Goal: Use online tool/utility: Use online tool/utility

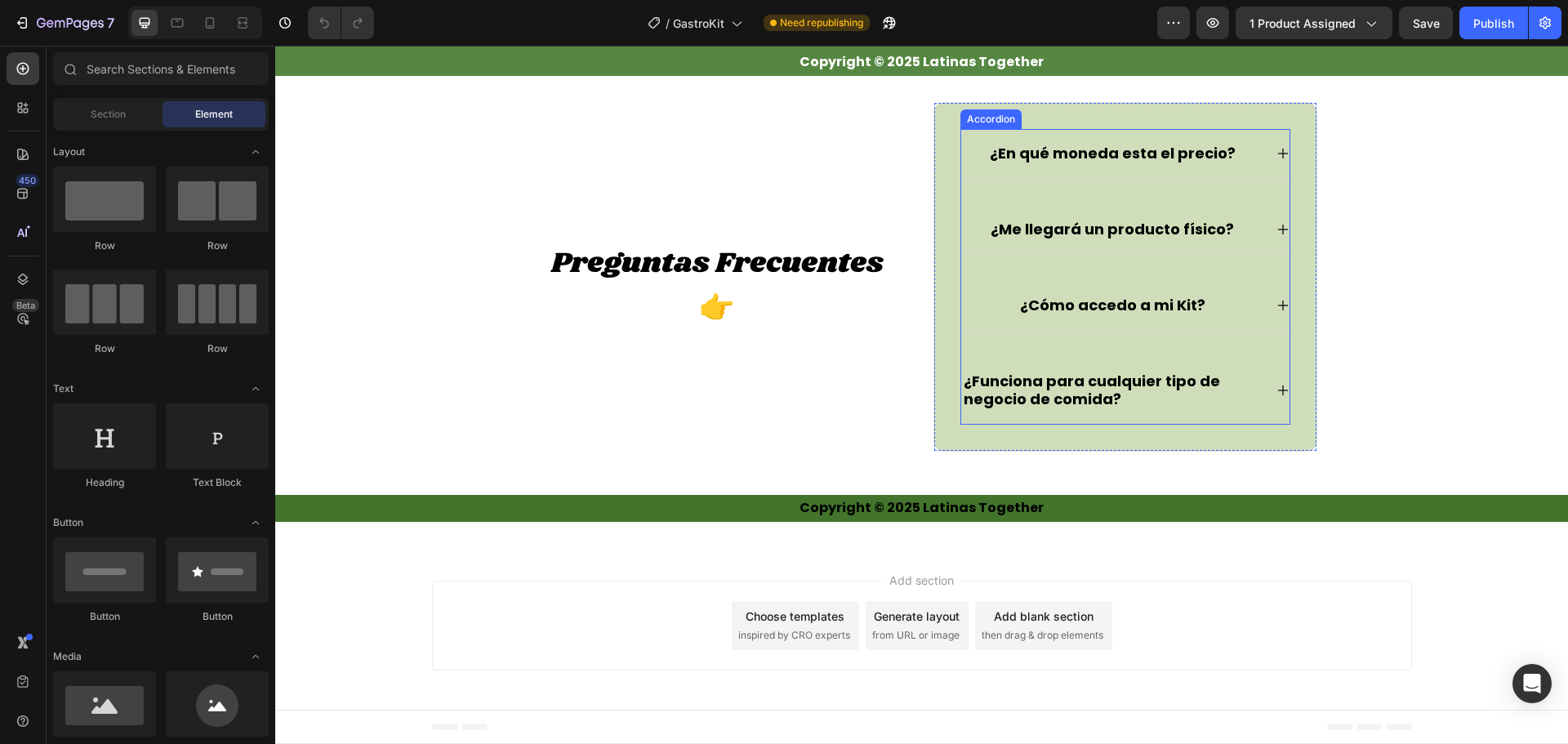
scroll to position [9718, 0]
click at [1008, 503] on strong "Copyright © 2025 Latinas Together" at bounding box center [921, 507] width 244 height 19
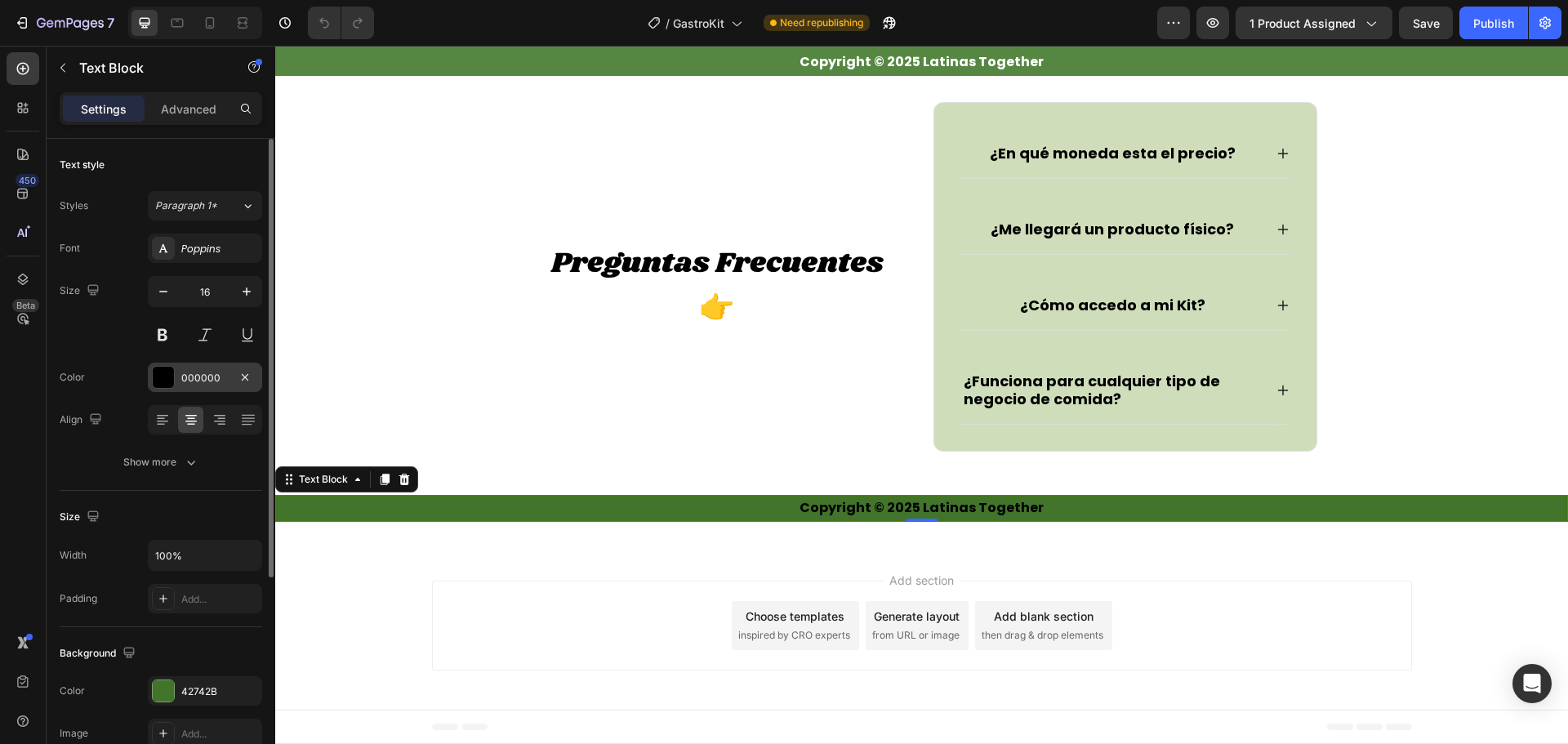
click at [192, 384] on div "000000" at bounding box center [204, 378] width 47 height 15
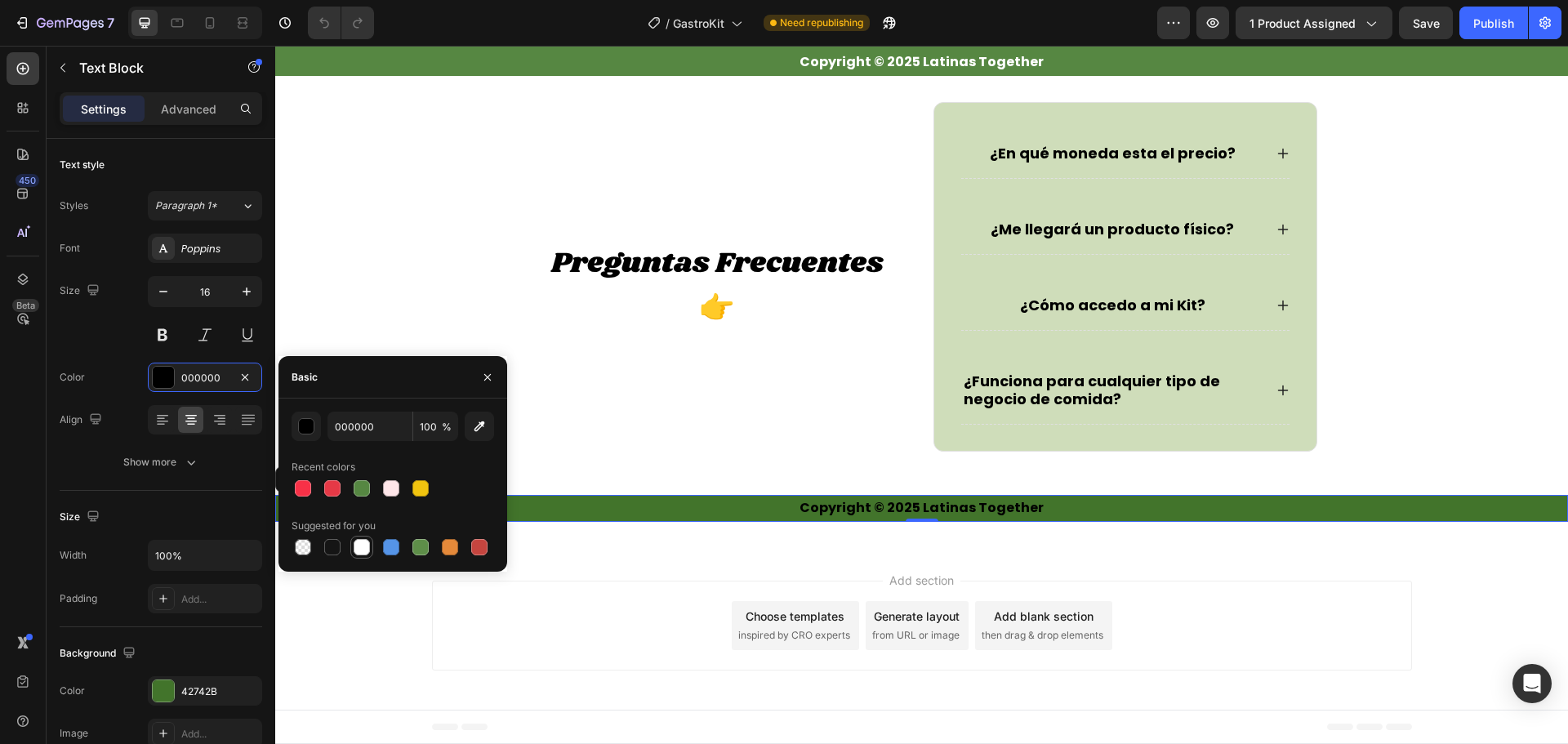
click at [359, 549] on div at bounding box center [362, 547] width 17 height 17
type input "FFFFFF"
click at [982, 503] on strong "Copyright © 2025 Latinas Together" at bounding box center [921, 507] width 244 height 19
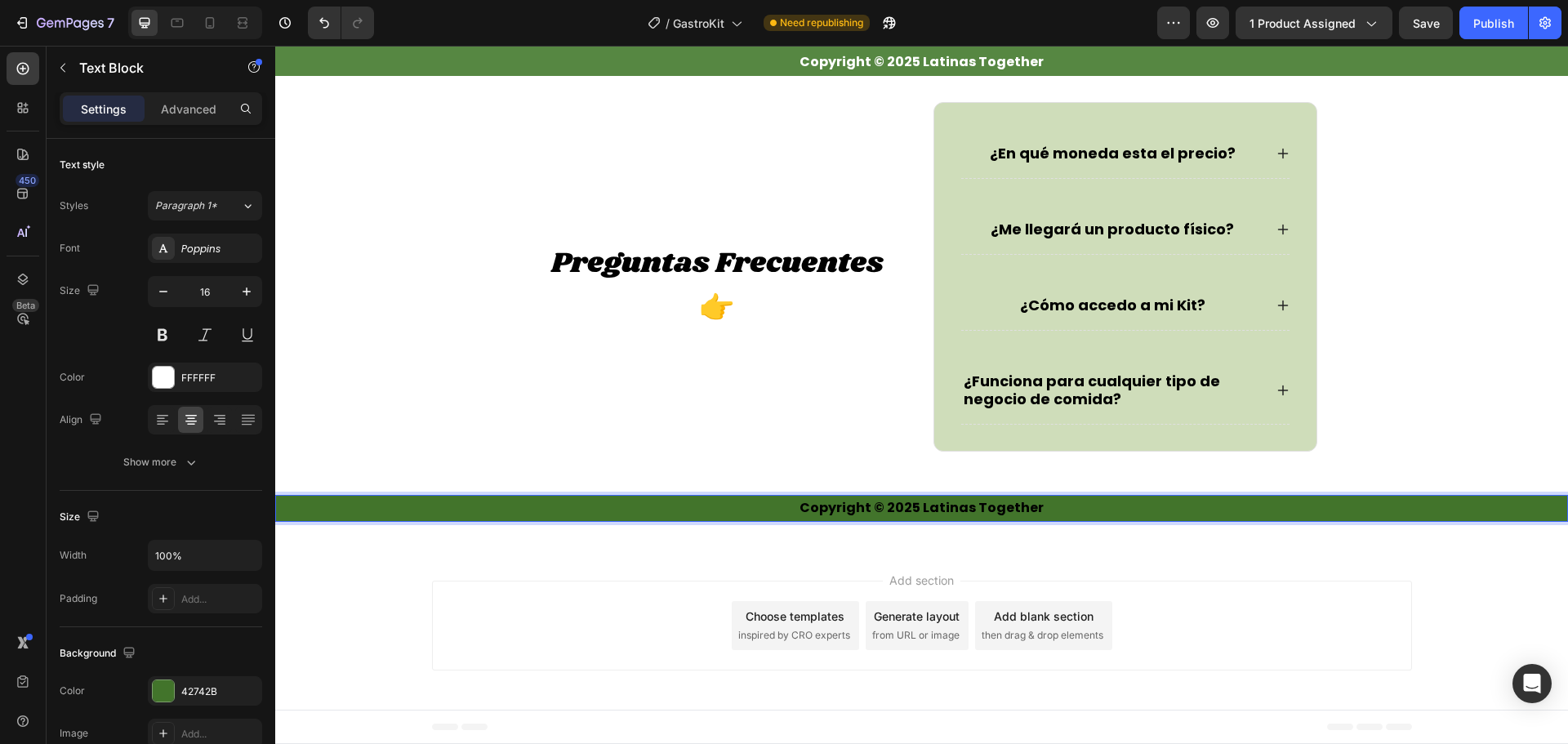
click at [1050, 507] on p "Copyright © 2025 Latinas Together" at bounding box center [922, 507] width 1290 height 23
drag, startPoint x: 1094, startPoint y: 505, endPoint x: 785, endPoint y: 513, distance: 309.1
click at [784, 513] on p "Copyright © 2025 Latinas Together" at bounding box center [922, 507] width 1290 height 23
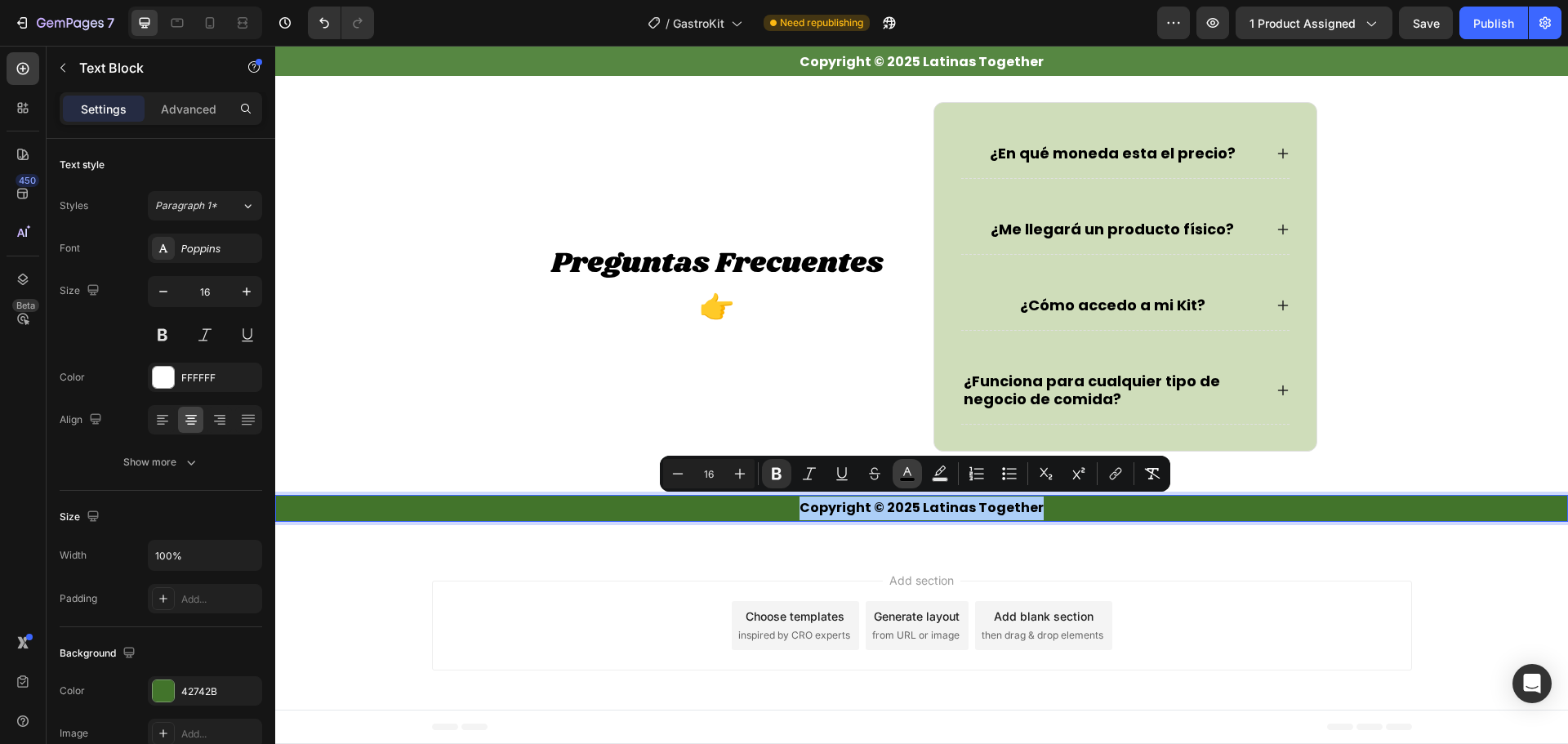
click at [913, 468] on icon "Editor contextual toolbar" at bounding box center [908, 474] width 17 height 17
type input "000000"
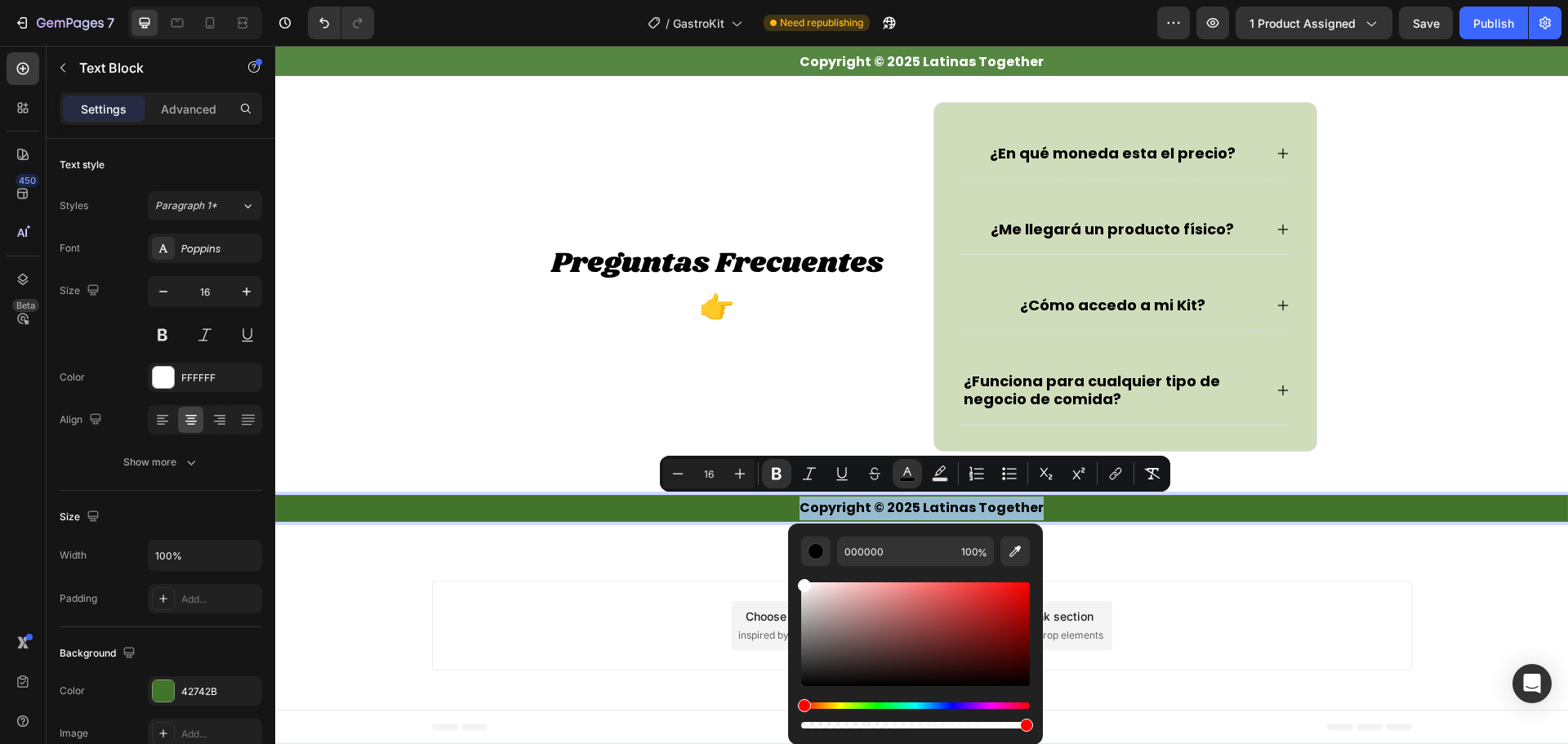
type input "FFFFFF"
drag, startPoint x: 806, startPoint y: 683, endPoint x: 797, endPoint y: 574, distance: 109.4
click at [797, 574] on div "FFFFFF 100 %" at bounding box center [916, 627] width 255 height 208
click at [1159, 521] on div "Copyright © 2025 Latinas Together" at bounding box center [921, 508] width 1293 height 27
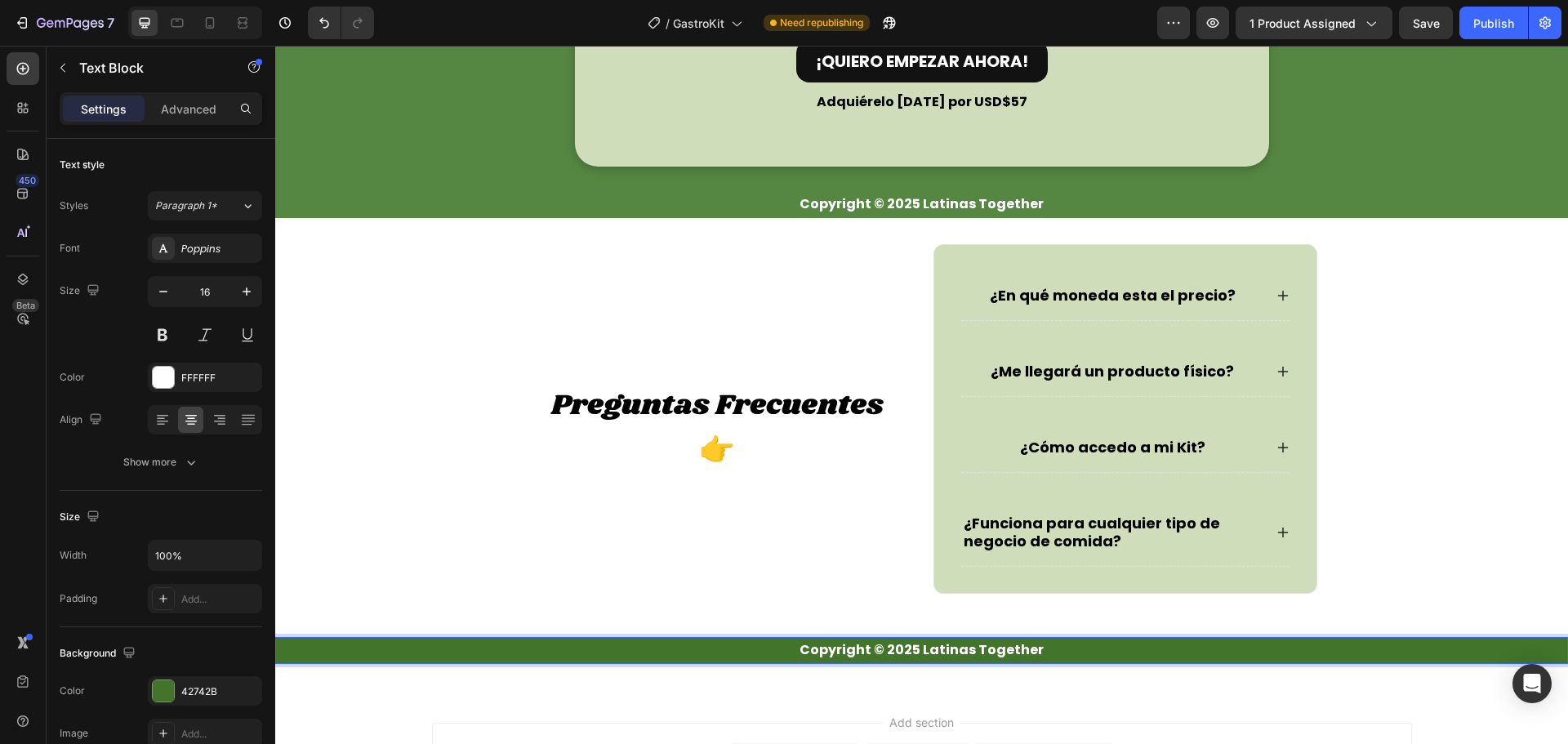
scroll to position [9392, 0]
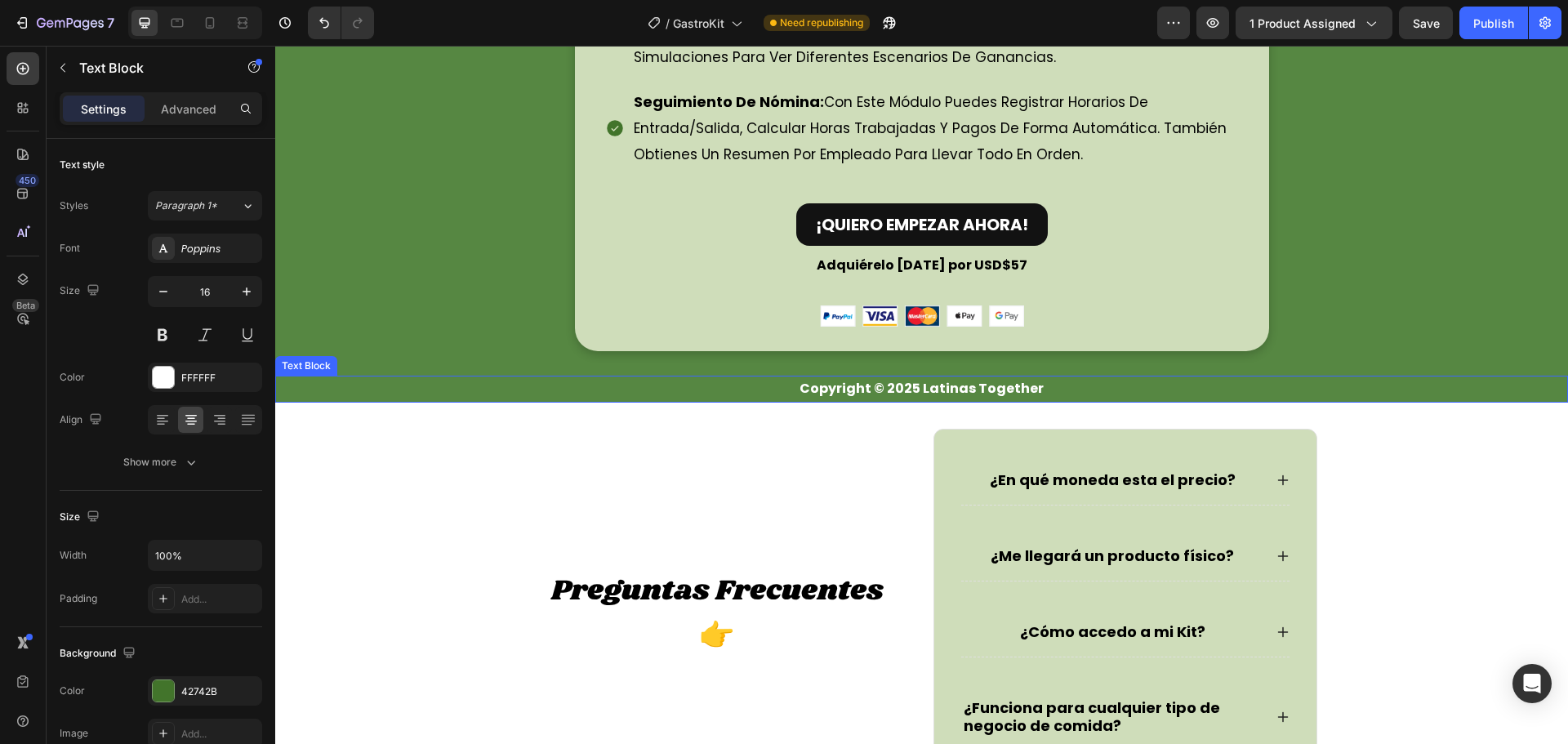
click at [1099, 384] on p "Copyright © 2025 Latinas Together" at bounding box center [922, 388] width 1290 height 23
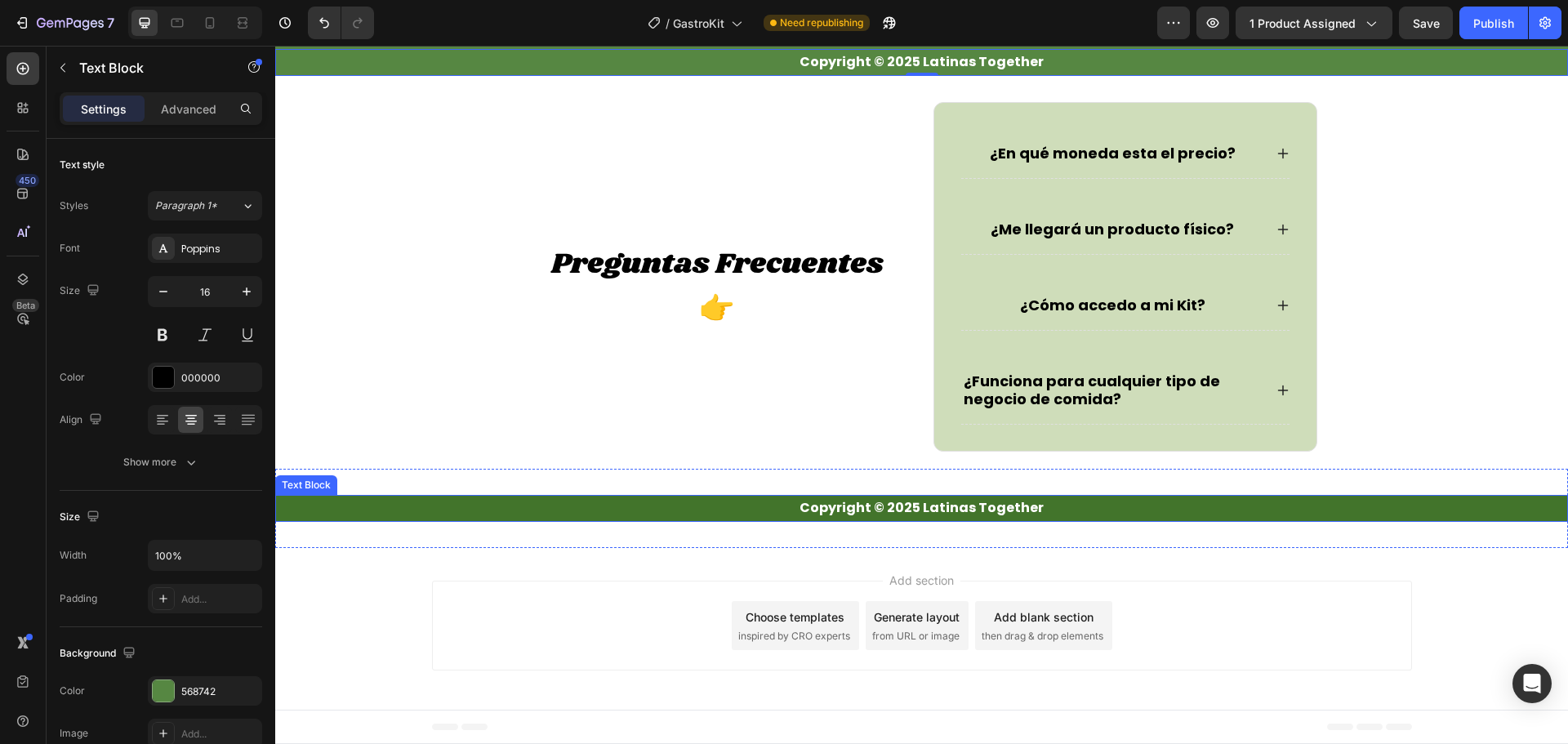
click at [1108, 513] on p "Copyright © 2025 Latinas Together" at bounding box center [922, 507] width 1290 height 23
click at [1109, 496] on p "Copyright © 2025 Latinas Together" at bounding box center [922, 507] width 1290 height 23
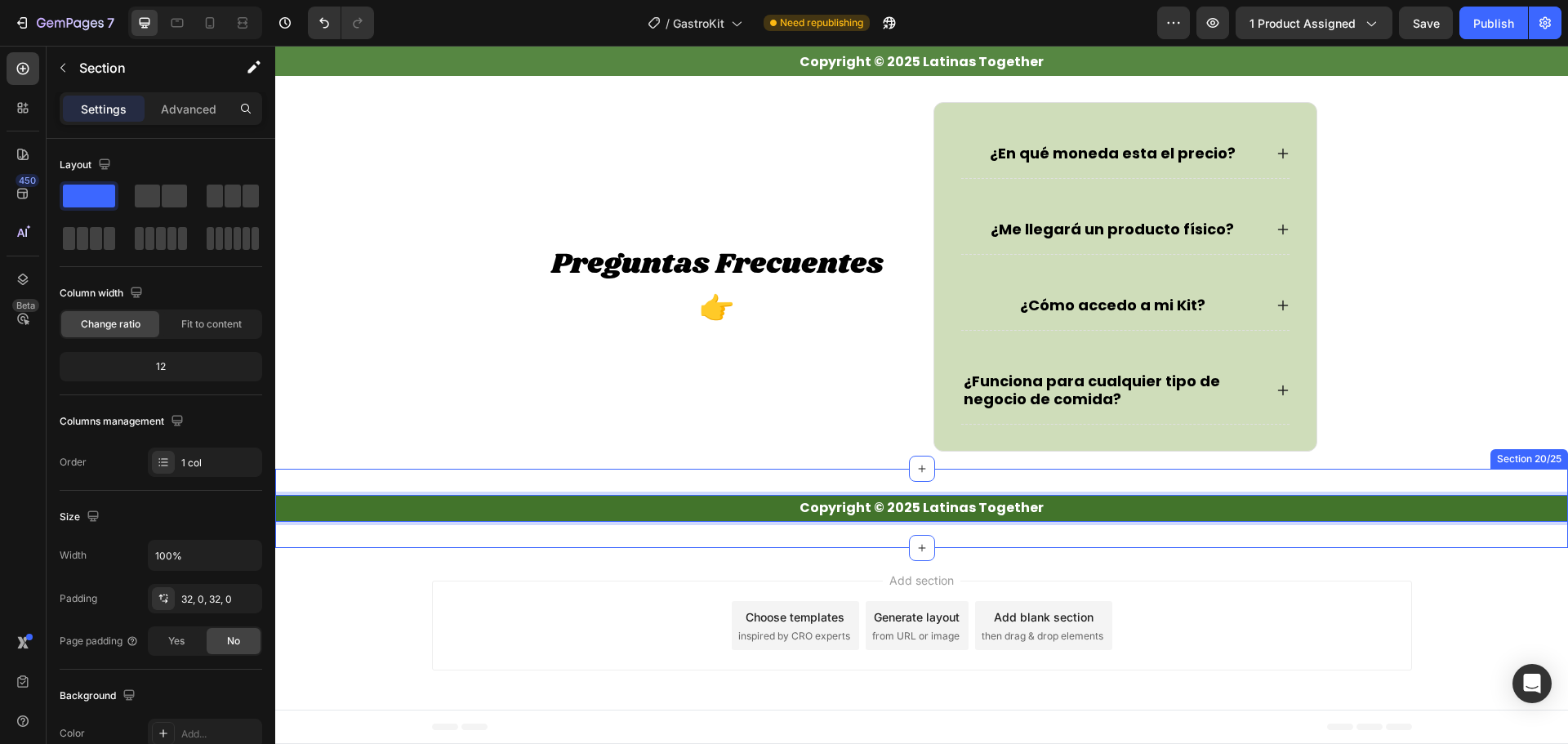
click at [1112, 485] on div "Copyright © 2025 Latinas Together Text Block 0 Section 20/25" at bounding box center [921, 507] width 1293 height 79
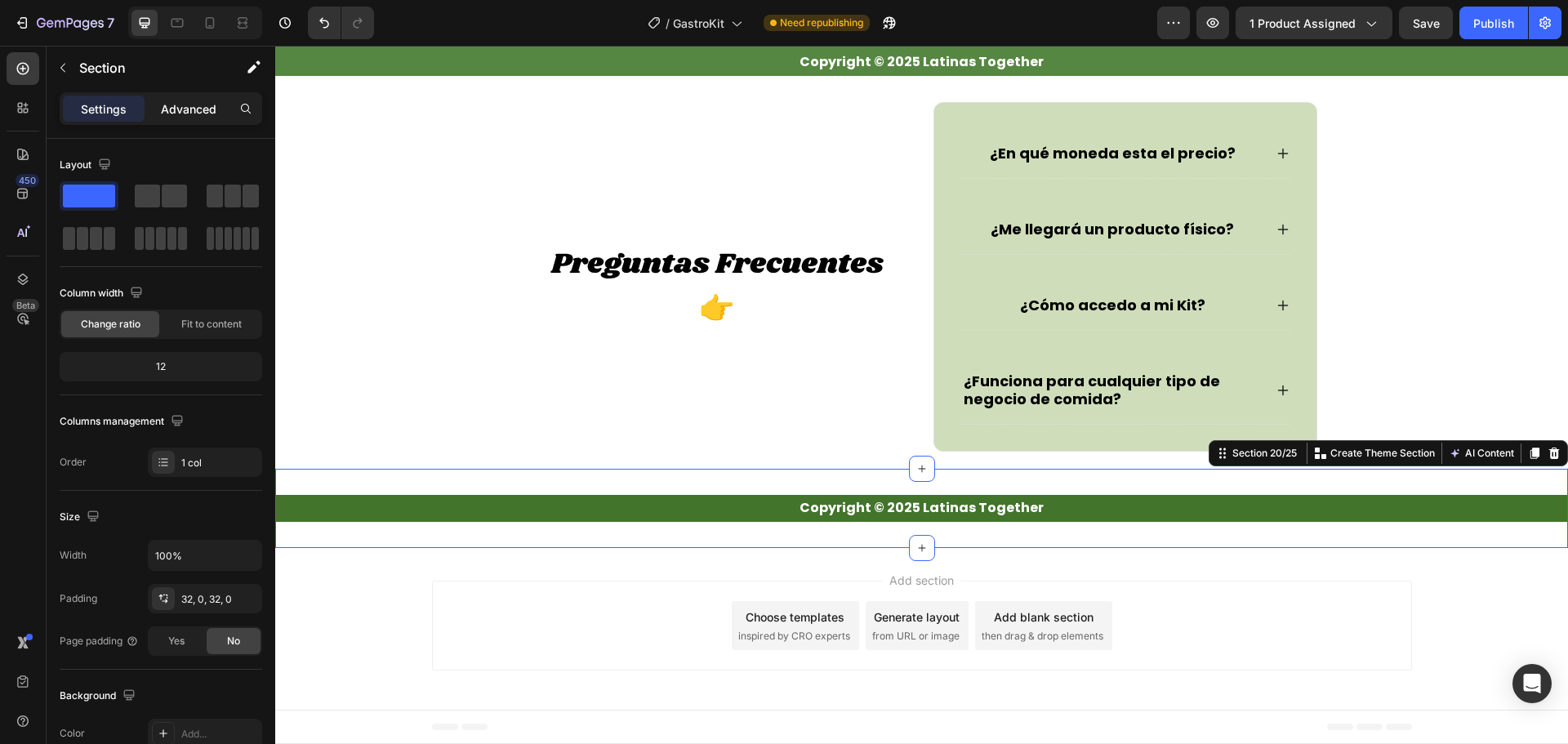
click at [183, 106] on p "Advanced" at bounding box center [189, 109] width 56 height 17
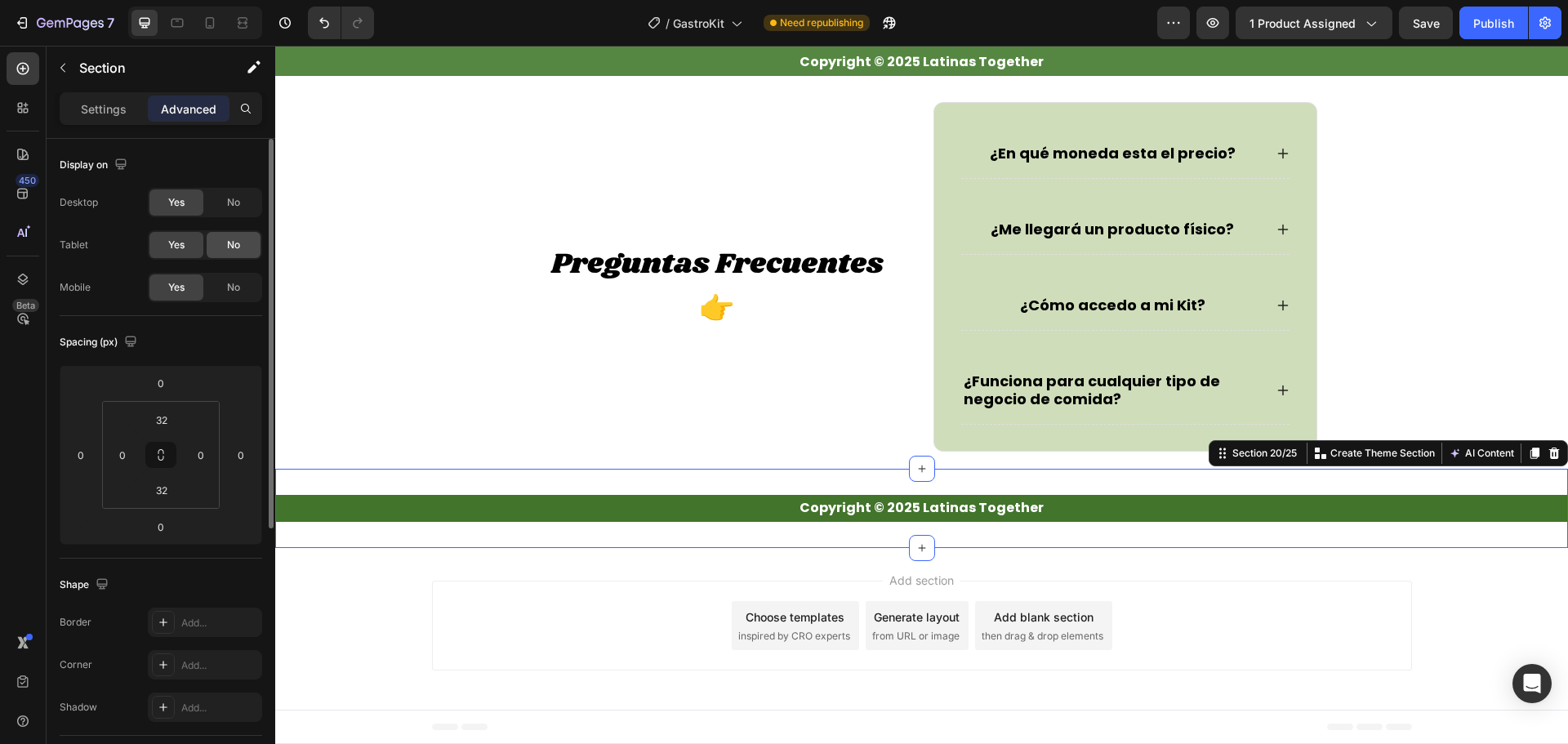
click at [239, 252] on span "No" at bounding box center [233, 245] width 13 height 15
click at [228, 196] on span "No" at bounding box center [233, 202] width 13 height 15
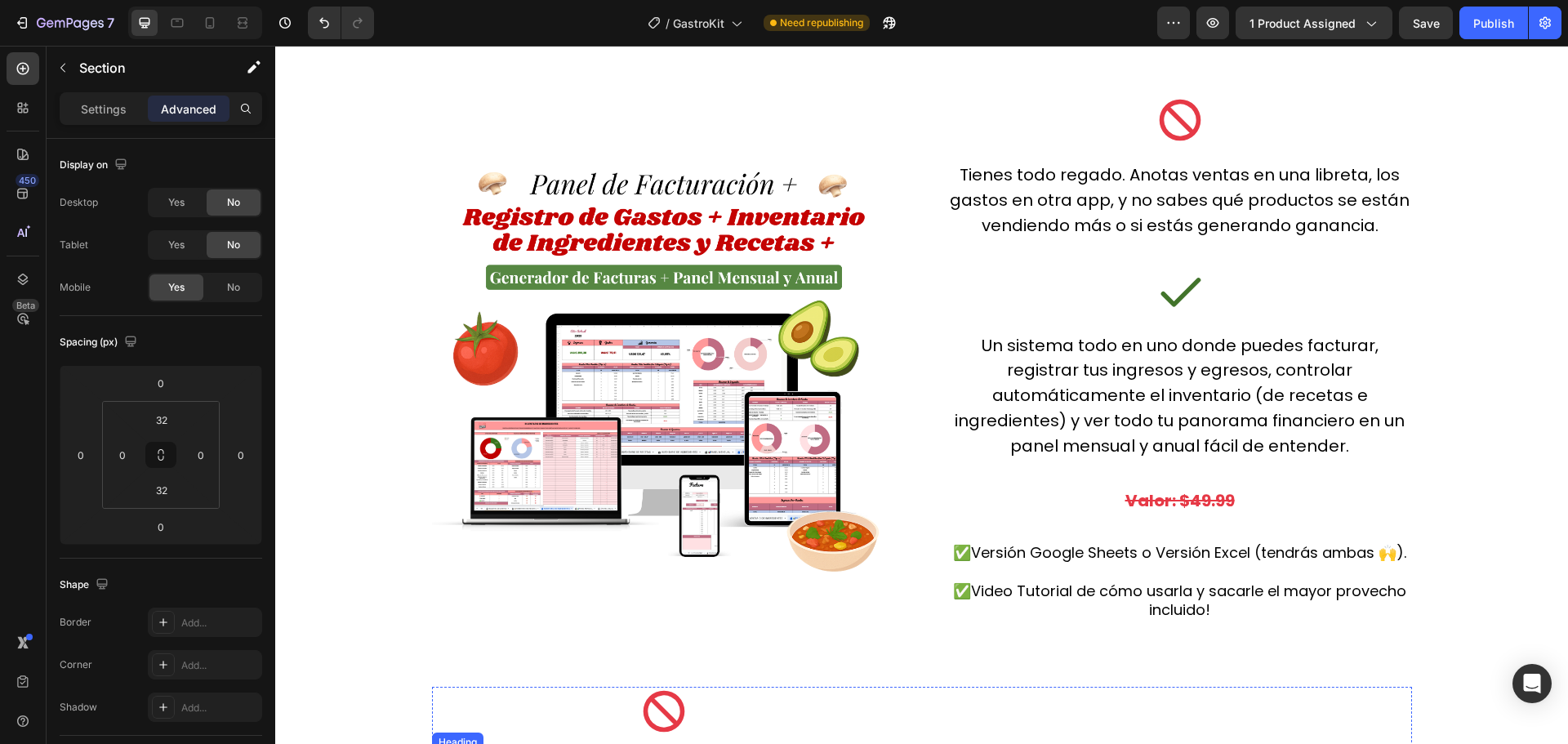
scroll to position [3681, 0]
